Goal: Task Accomplishment & Management: Manage account settings

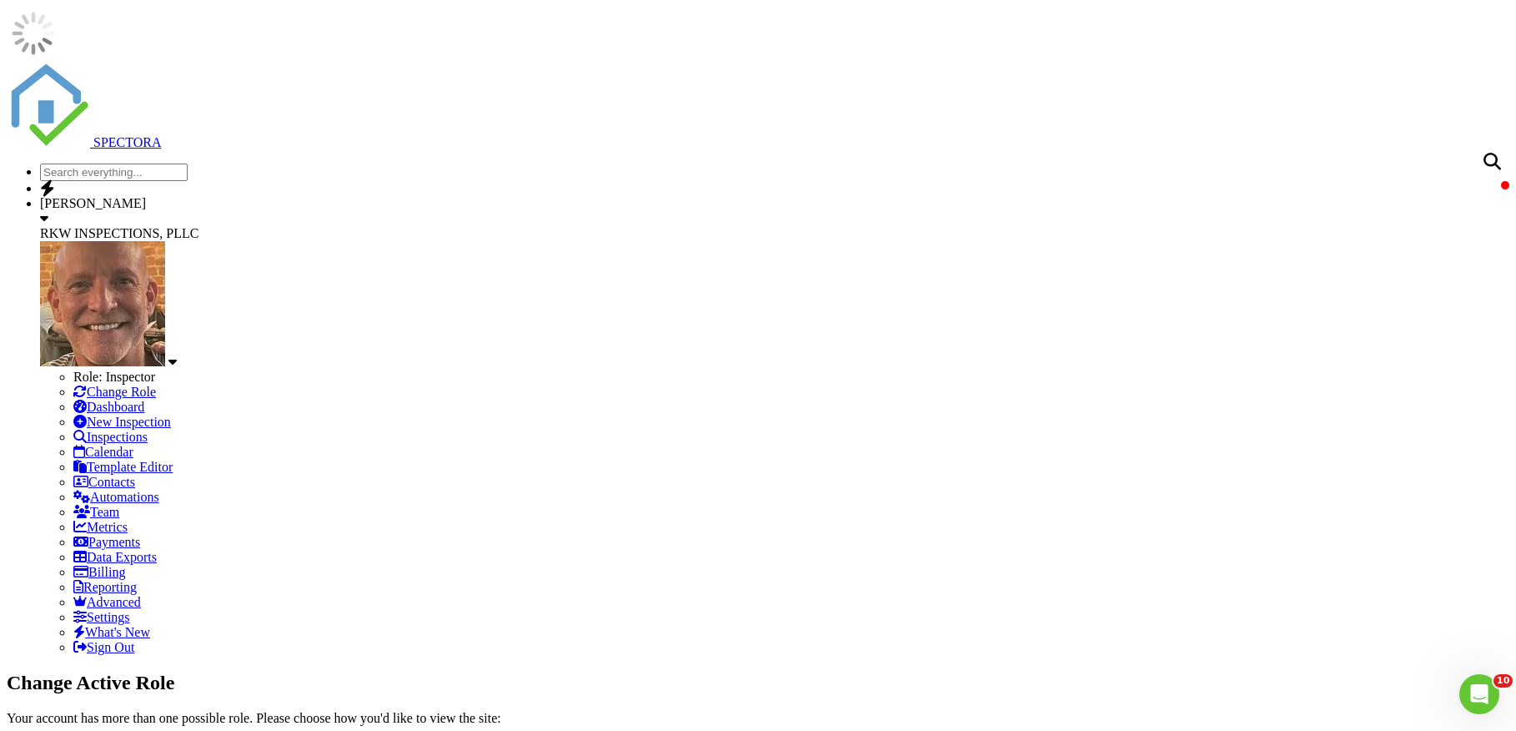
click at [48, 211] on div at bounding box center [44, 217] width 8 height 13
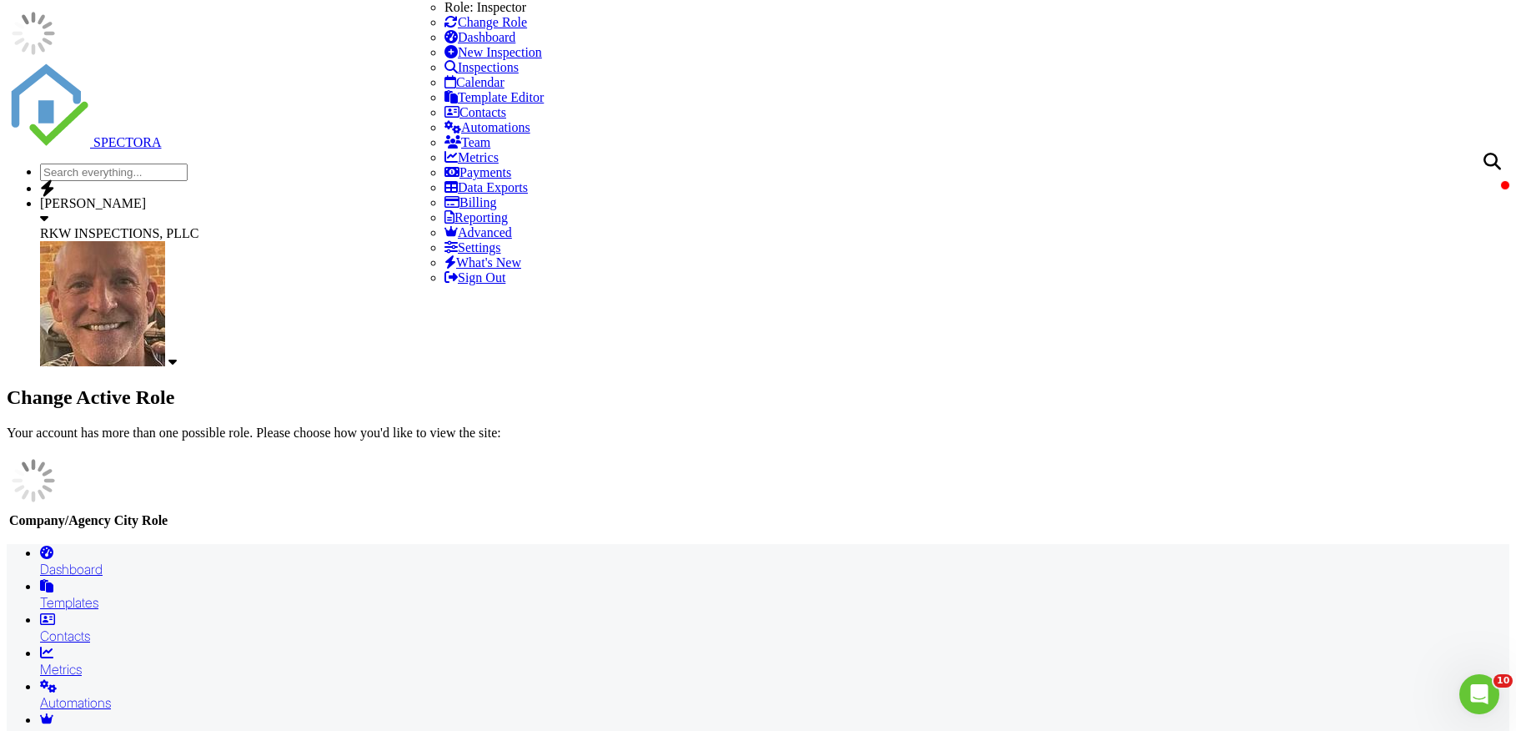
click at [505, 284] on link "Sign Out" at bounding box center [474, 277] width 61 height 14
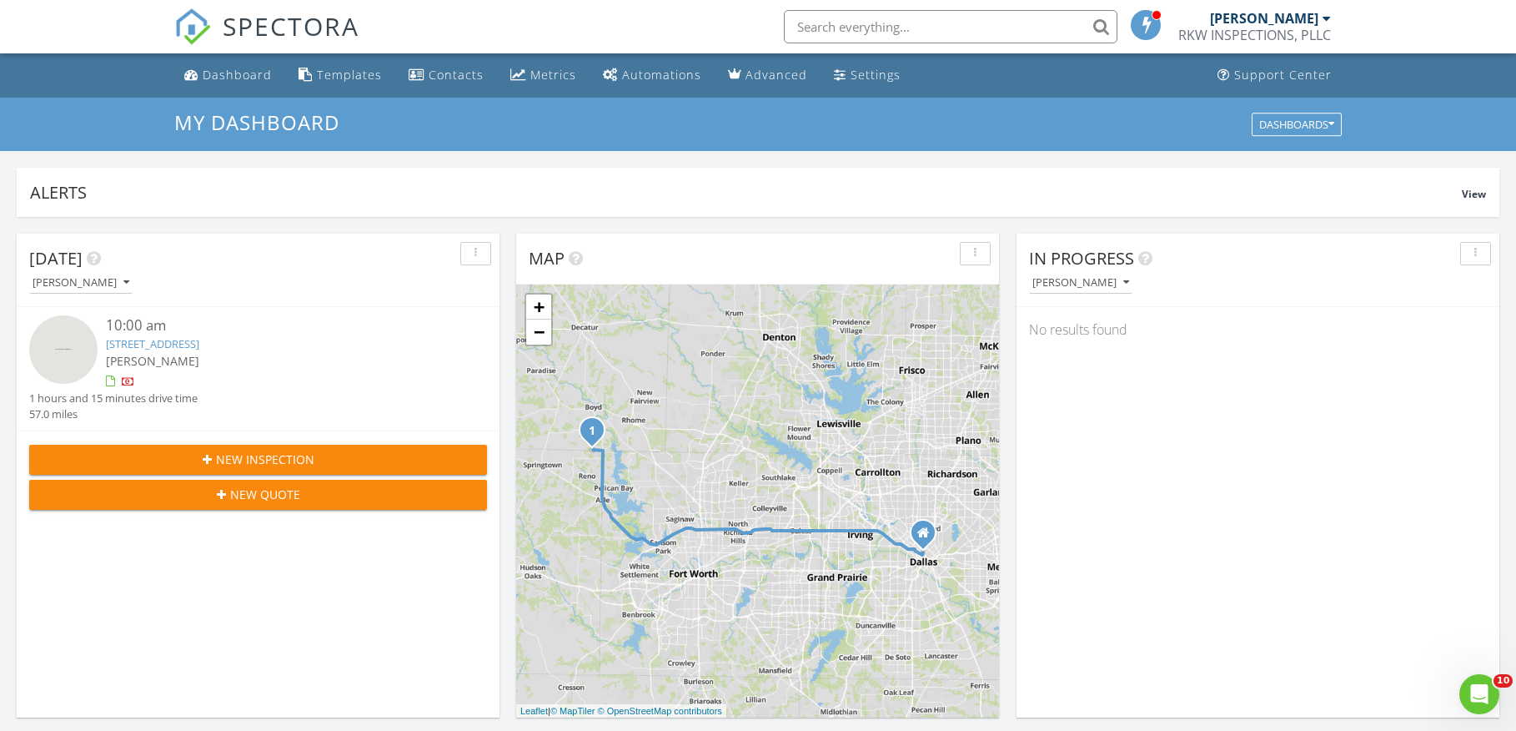
click at [199, 342] on link "185 Briar Patch, Azle, TX 76020" at bounding box center [152, 343] width 93 height 15
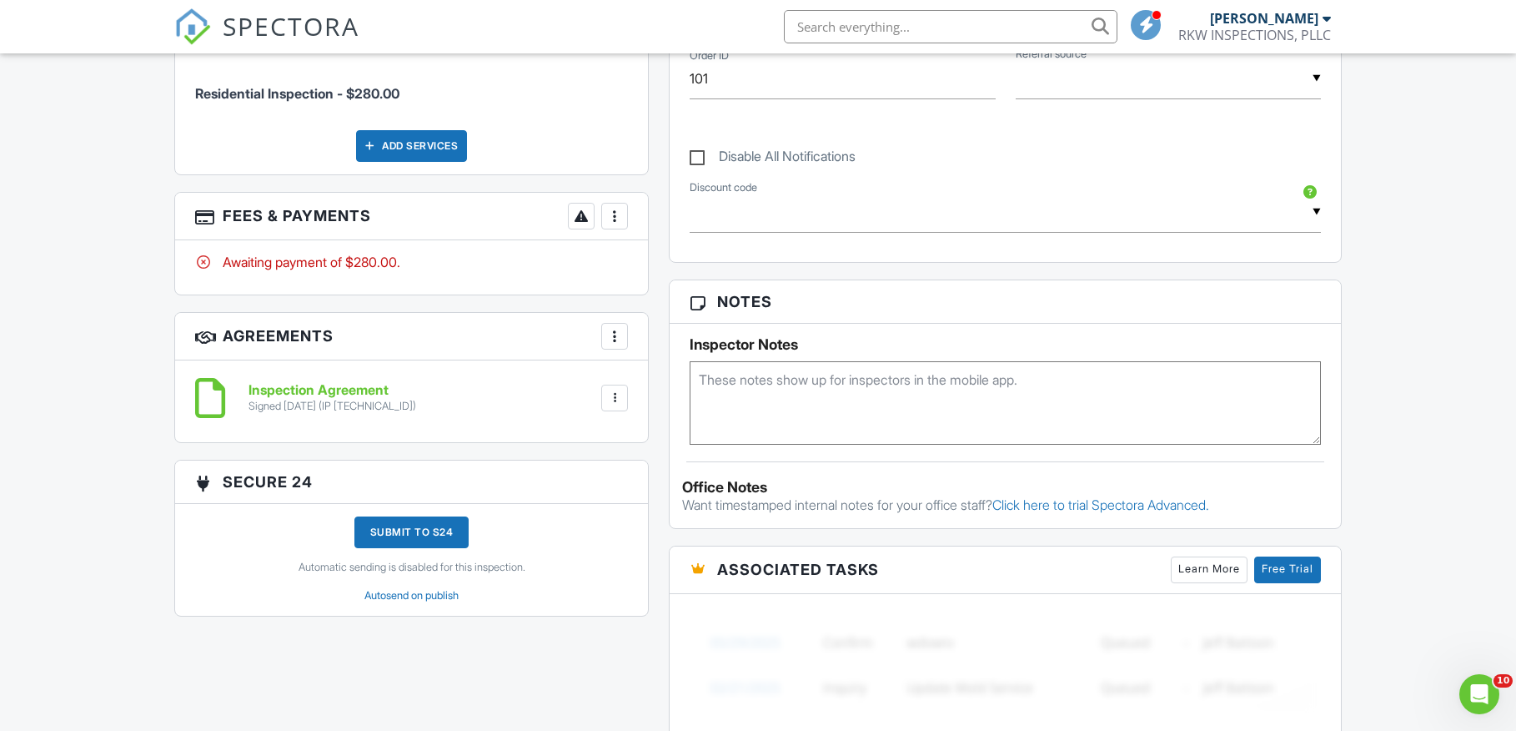
scroll to position [856, 0]
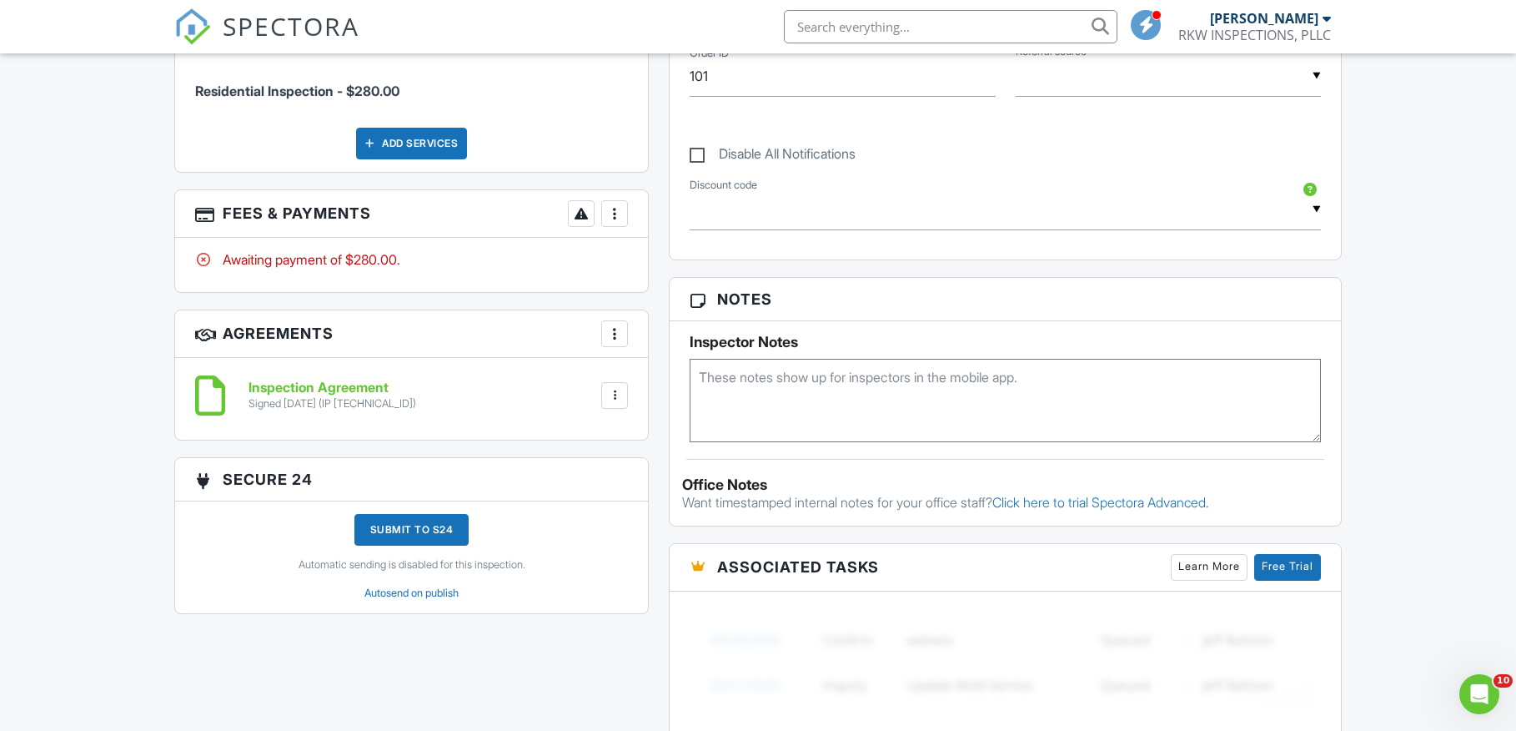
click at [714, 379] on textarea at bounding box center [1005, 400] width 631 height 83
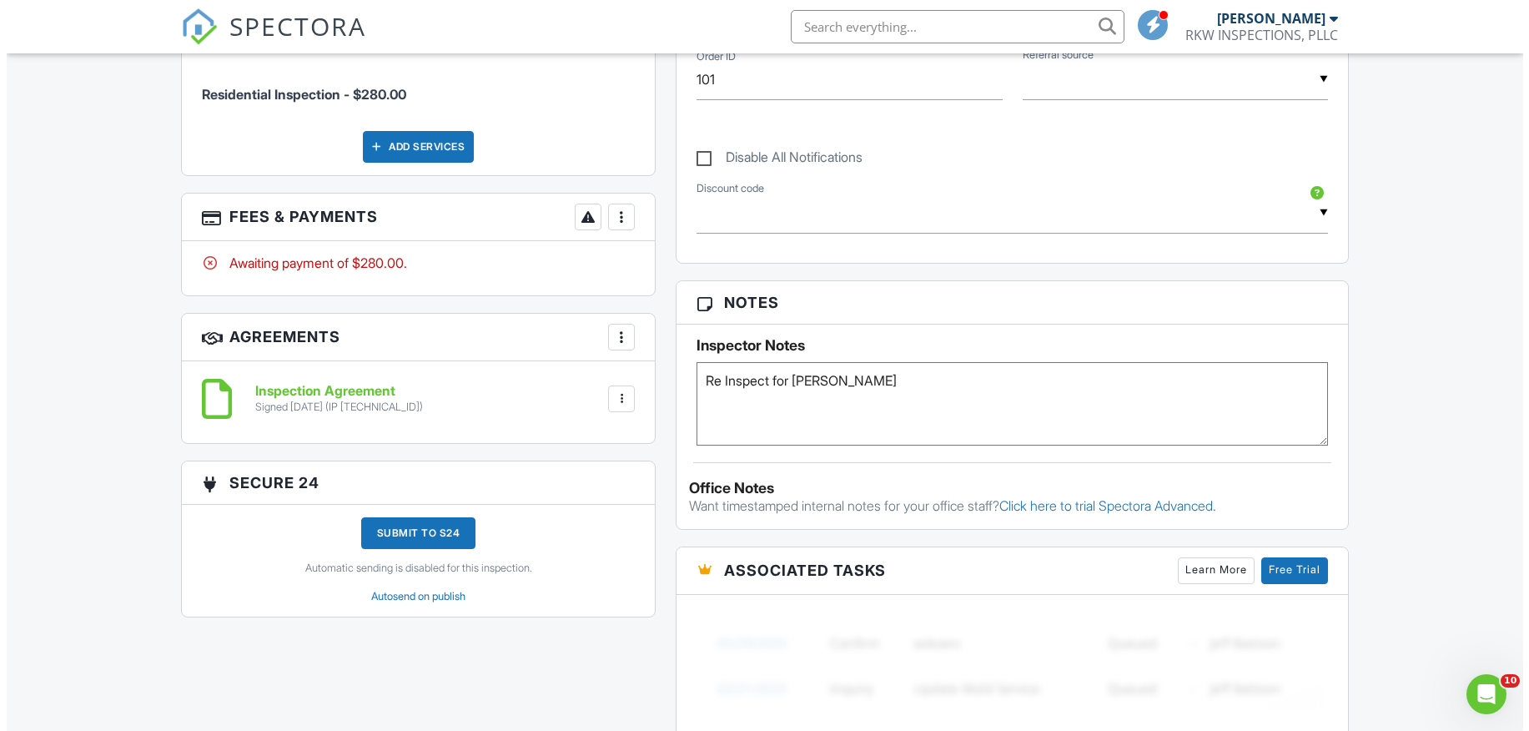
scroll to position [0, 0]
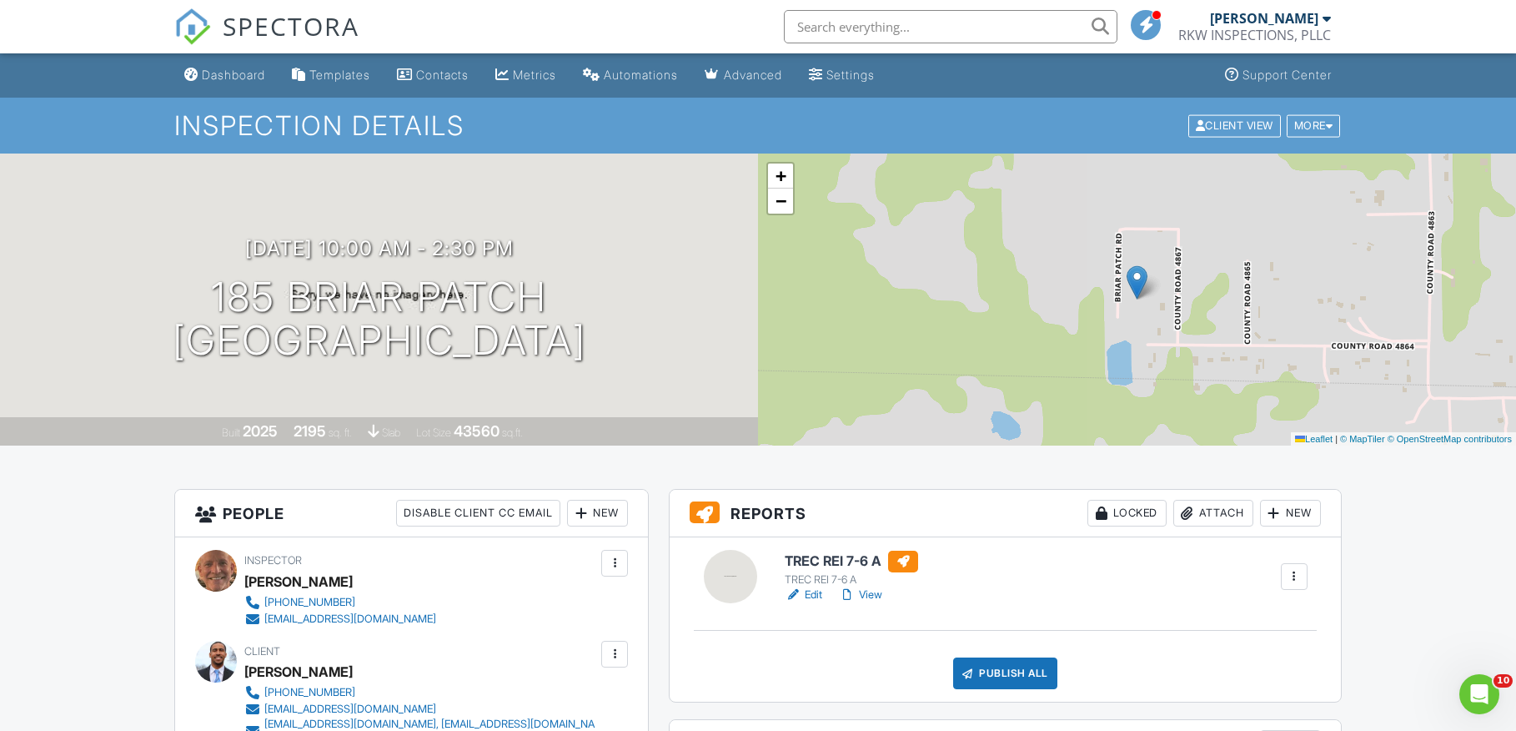
type textarea "Re Inspect for Charles Holmes"
